Goal: Task Accomplishment & Management: Use online tool/utility

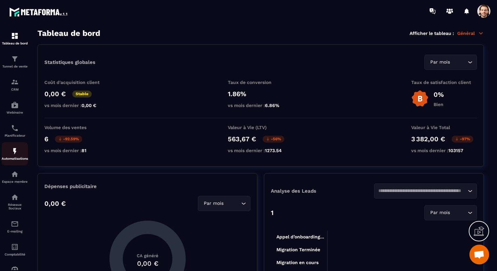
click at [15, 150] on img at bounding box center [15, 151] width 8 height 8
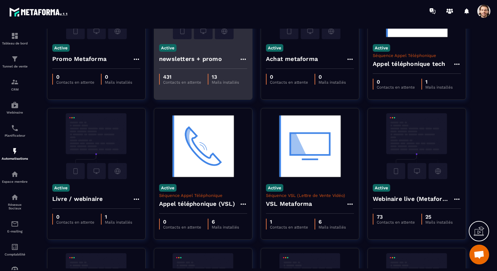
scroll to position [139, 0]
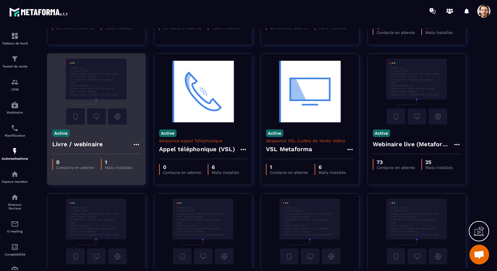
click at [83, 146] on h4 "Livre / webinaire" at bounding box center [77, 143] width 50 height 9
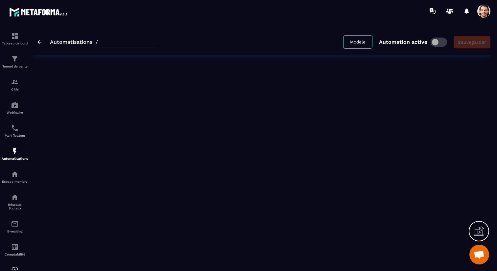
type input "**********"
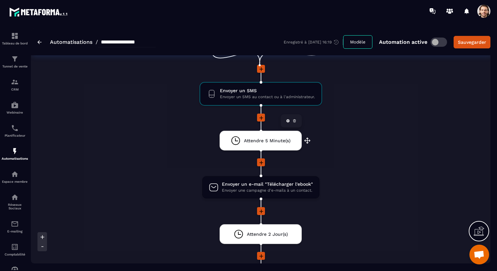
scroll to position [63, 0]
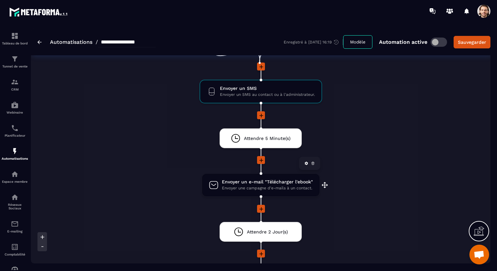
click at [257, 187] on span "Envoyer une campagne d'e-mails à un contact." at bounding box center [267, 188] width 91 height 6
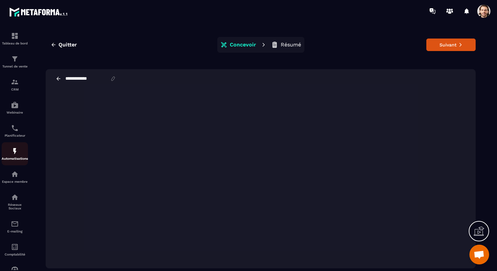
click at [17, 153] on img at bounding box center [15, 151] width 8 height 8
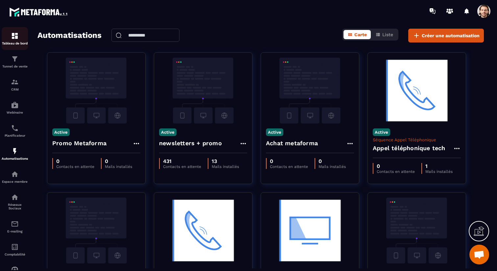
click at [11, 44] on p "Tableau de bord" at bounding box center [15, 43] width 26 height 4
